Goal: Share content

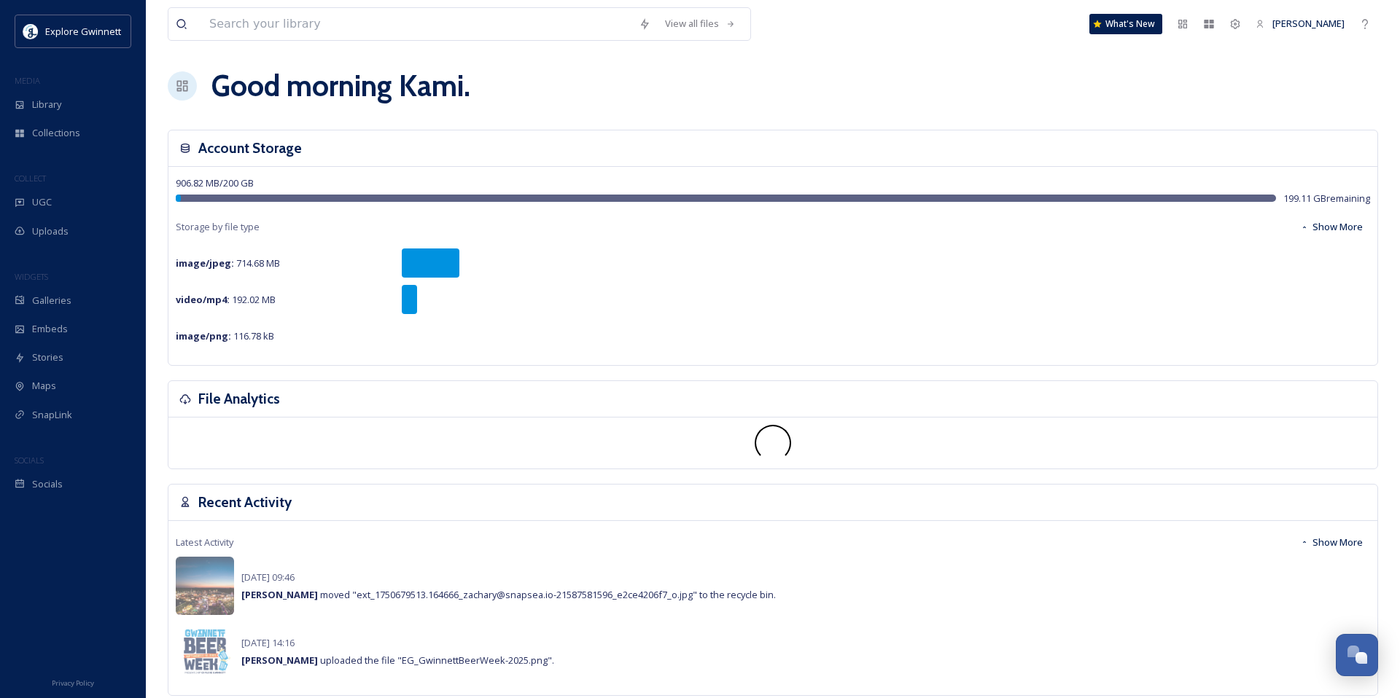
scroll to position [10, 0]
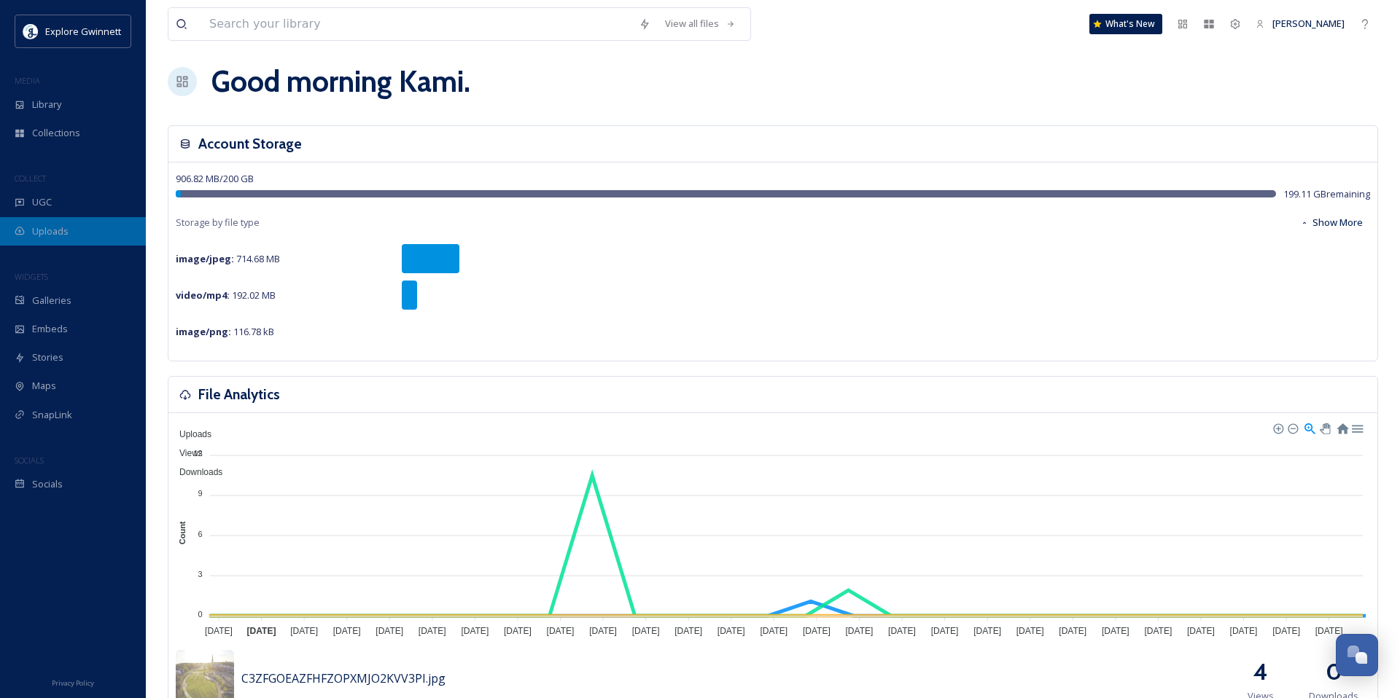
click at [63, 230] on span "Uploads" at bounding box center [50, 232] width 36 height 14
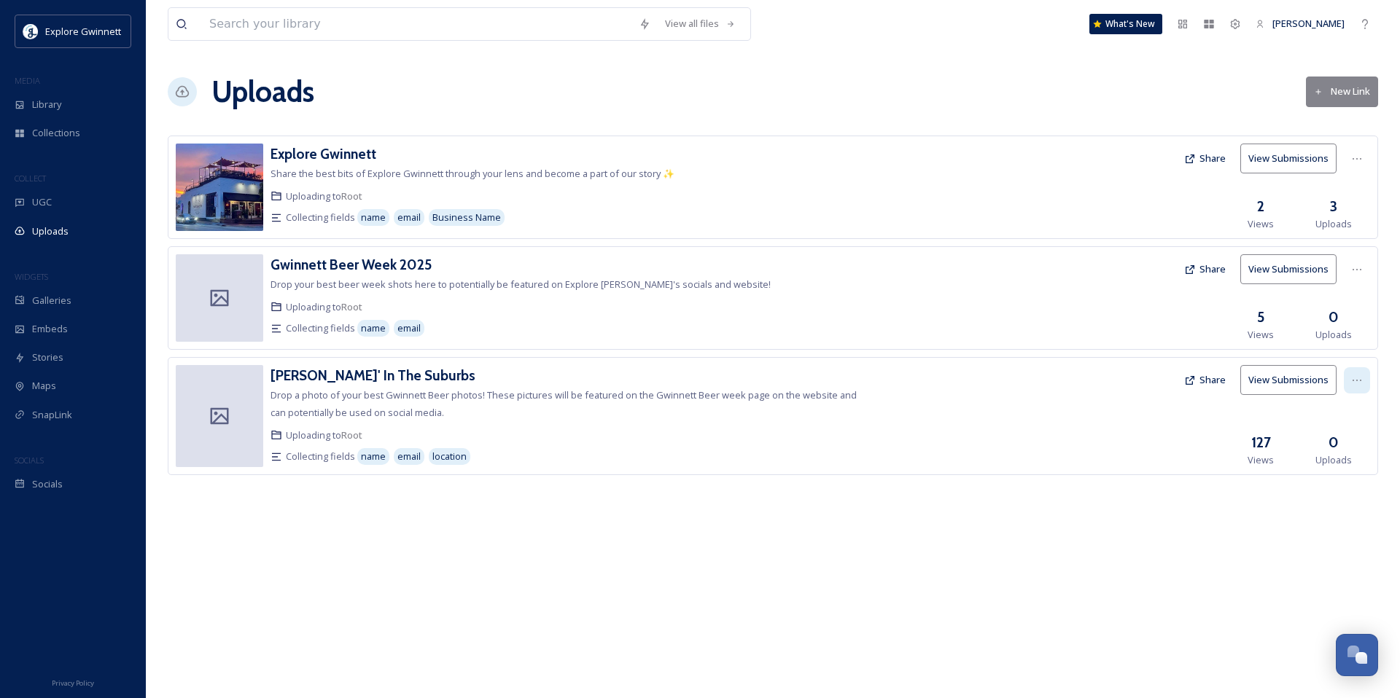
click at [1352, 375] on icon at bounding box center [1357, 381] width 12 height 12
click at [1204, 378] on button "Share" at bounding box center [1205, 380] width 56 height 28
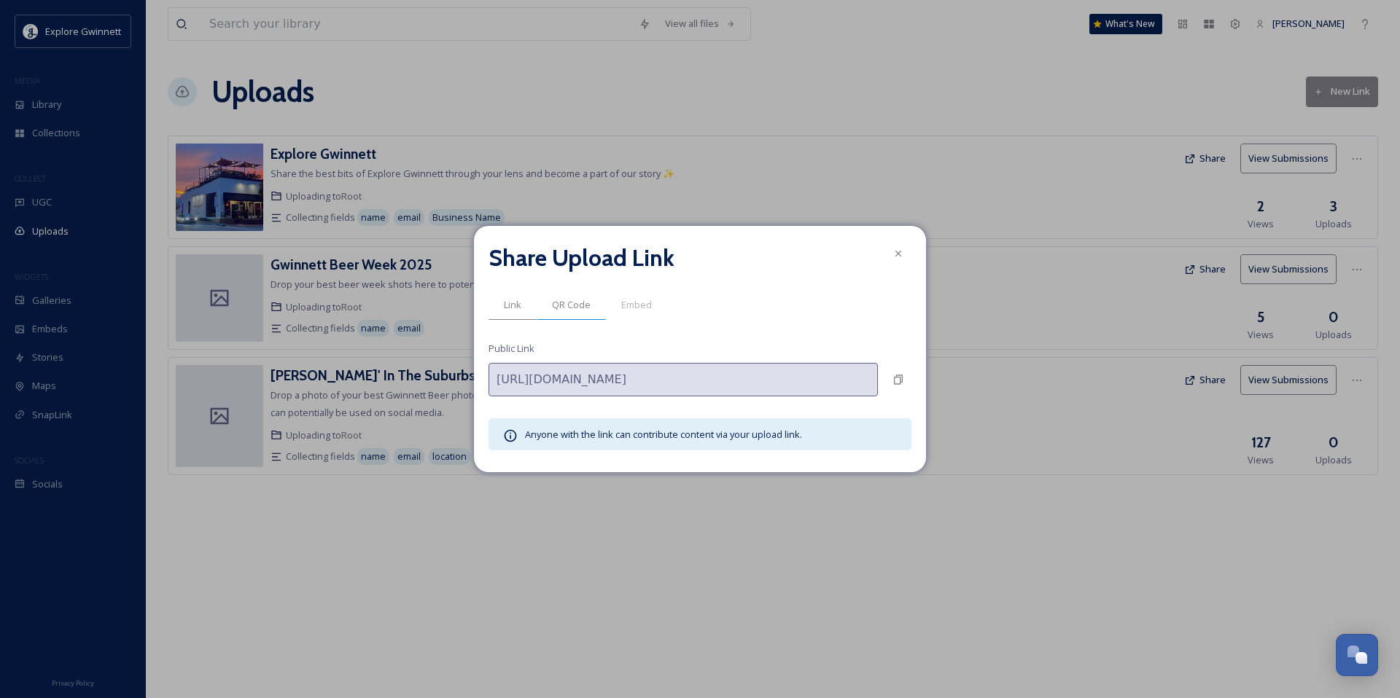
click at [582, 306] on span "QR Code" at bounding box center [571, 305] width 39 height 14
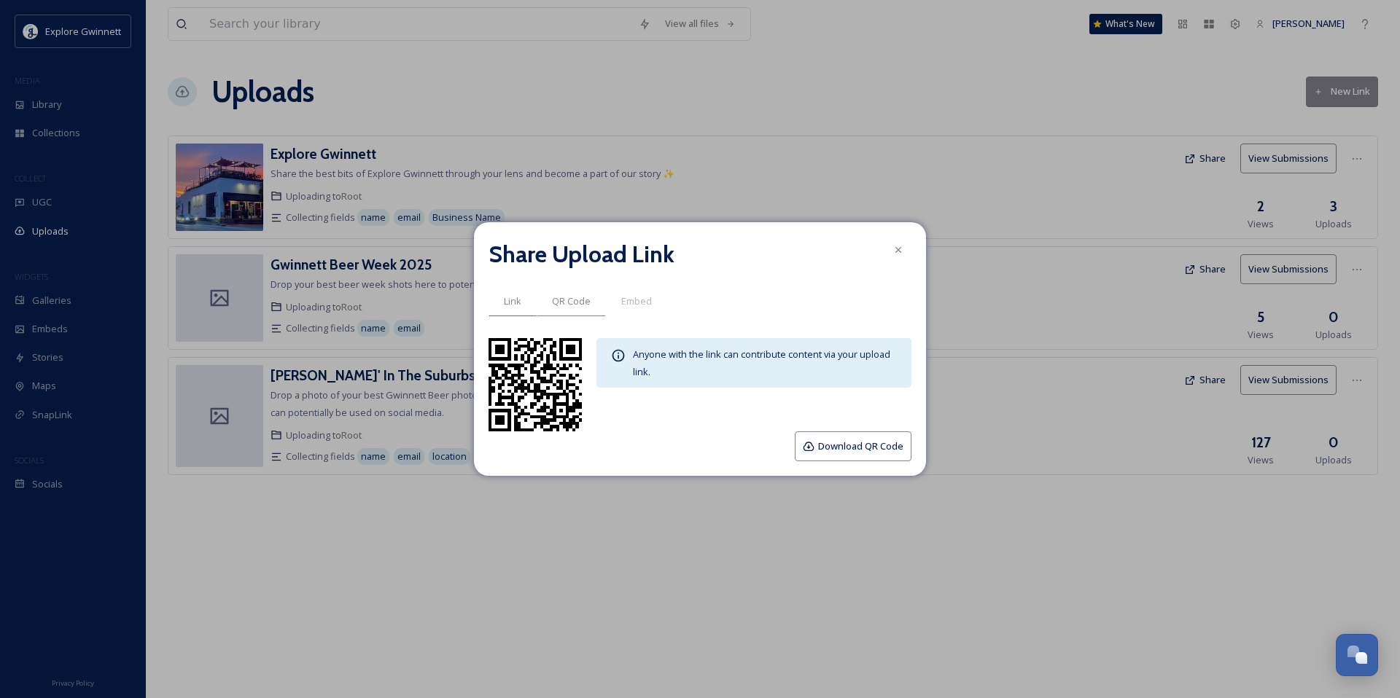
click at [514, 305] on span "Link" at bounding box center [512, 302] width 17 height 14
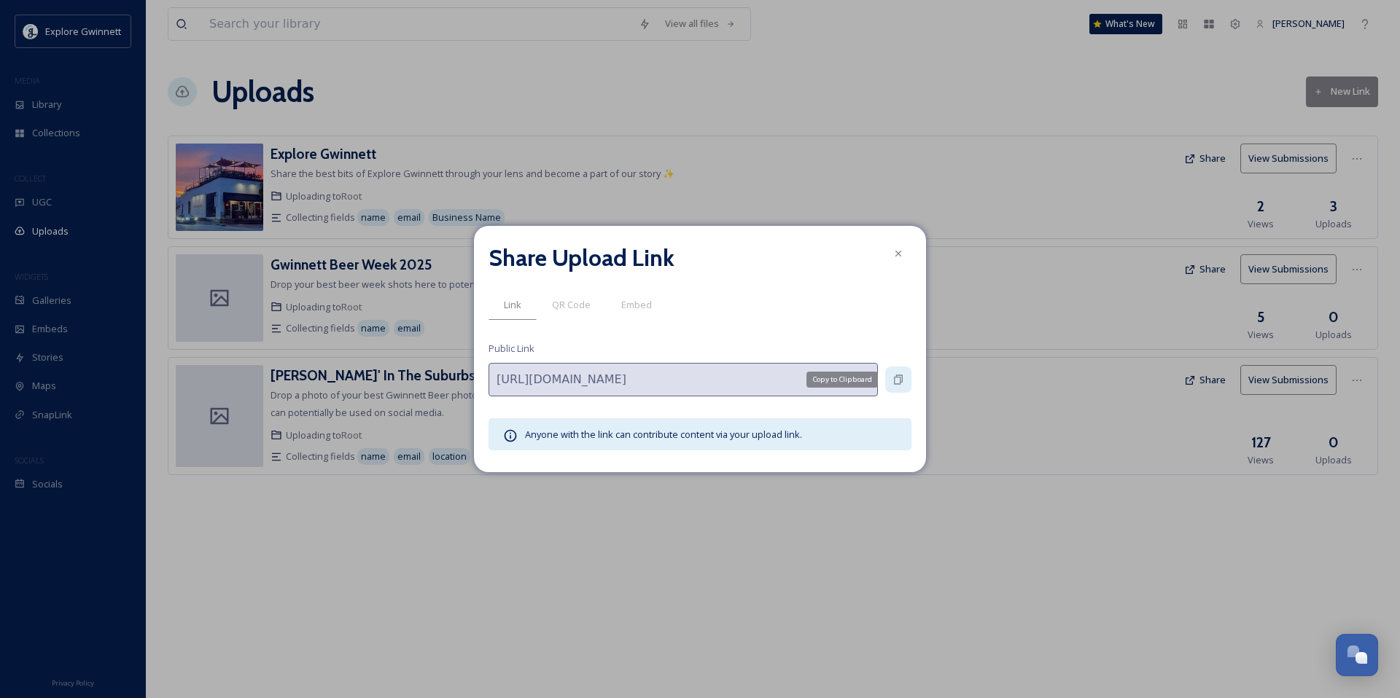
click at [900, 378] on icon at bounding box center [898, 380] width 12 height 12
